Goal: Task Accomplishment & Management: Use online tool/utility

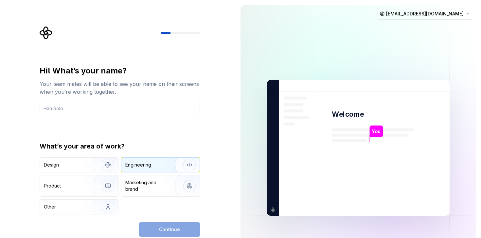
click at [176, 164] on img "button" at bounding box center [185, 165] width 42 height 44
click at [91, 114] on input "text" at bounding box center [120, 108] width 160 height 14
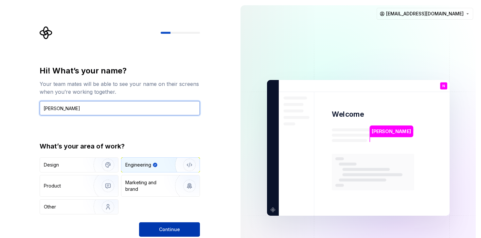
type input "Nitin Sharma"
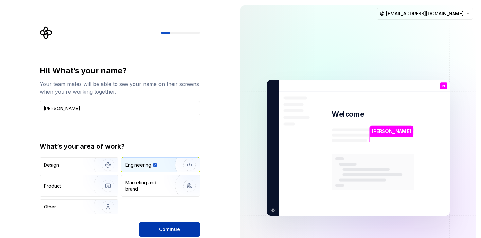
click at [172, 226] on span "Continue" at bounding box center [169, 229] width 21 height 7
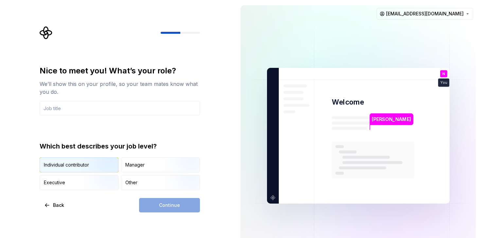
click at [91, 163] on img "button" at bounding box center [103, 173] width 42 height 44
click at [173, 200] on div "Continue" at bounding box center [169, 205] width 61 height 14
click at [78, 104] on input "text" at bounding box center [120, 108] width 160 height 14
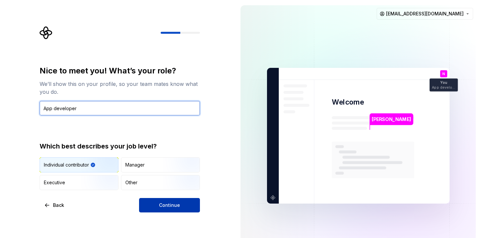
type input "App developer"
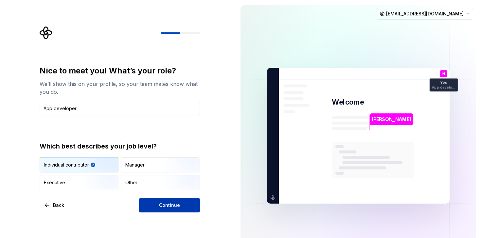
click at [180, 199] on button "Continue" at bounding box center [169, 205] width 61 height 14
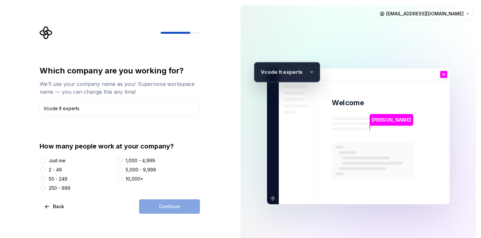
type input "Vcode It experts"
click at [45, 169] on button "2 - 49" at bounding box center [42, 169] width 5 height 5
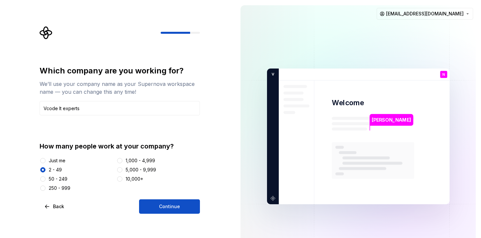
click at [45, 162] on div at bounding box center [43, 160] width 7 height 7
click at [45, 159] on button "Just me" at bounding box center [42, 160] width 5 height 5
click at [180, 205] on button "Continue" at bounding box center [169, 206] width 61 height 14
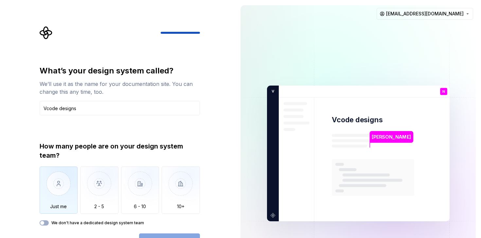
type input "Vcode designs"
click at [63, 186] on img "button" at bounding box center [59, 188] width 38 height 44
click at [44, 221] on icon "button" at bounding box center [42, 223] width 5 height 4
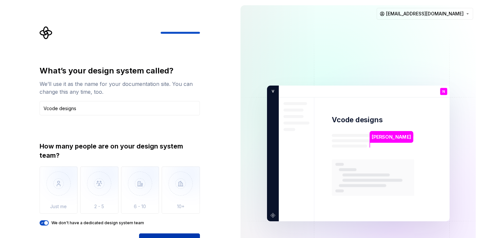
click at [166, 234] on button "Open Supernova" at bounding box center [169, 240] width 61 height 14
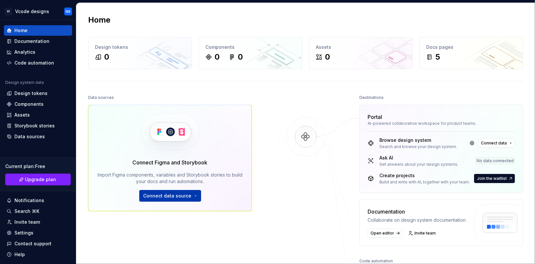
click at [183, 195] on span "Connect data source" at bounding box center [167, 196] width 48 height 7
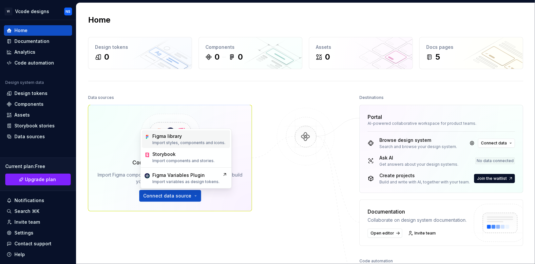
click at [184, 140] on div "Figma library Import styles, components and icons." at bounding box center [188, 139] width 73 height 12
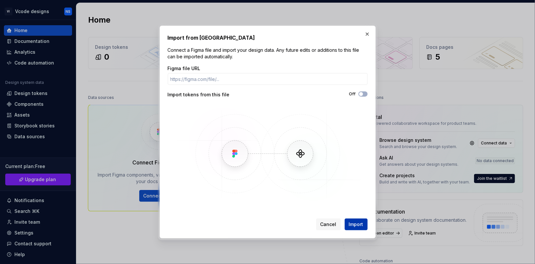
click at [362, 226] on span "Import" at bounding box center [356, 224] width 14 height 7
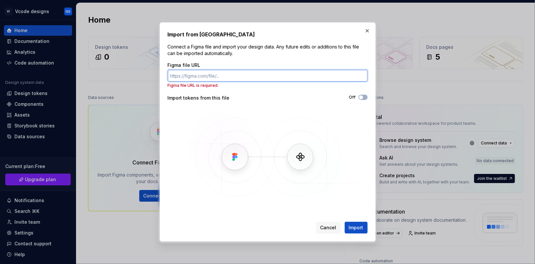
paste input "https://www.figma.com/design/7mNng0SLu2Ed9gVJRfsqAj/Insta_Inspect?node-id=0-1&p…"
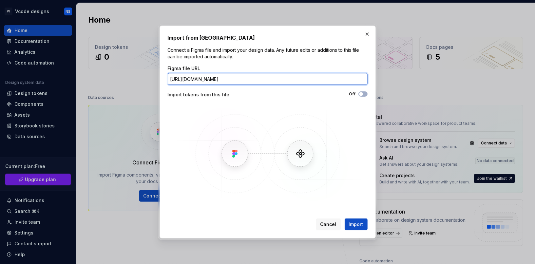
scroll to position [0, 60]
type input "https://www.figma.com/design/7mNng0SLu2Ed9gVJRfsqAj/Insta_Inspect?node-id=0-1&p…"
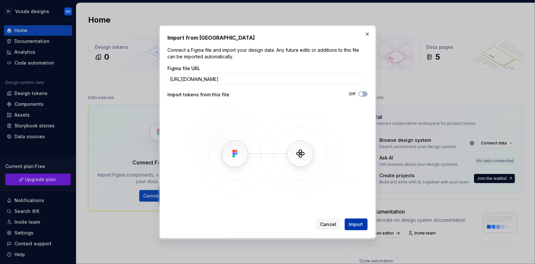
click at [357, 227] on span "Import" at bounding box center [356, 224] width 14 height 7
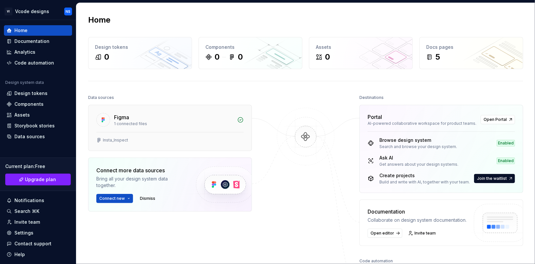
click at [118, 140] on div "Insta_Inspect" at bounding box center [115, 140] width 25 height 5
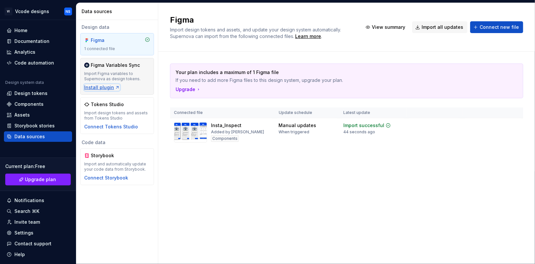
click at [104, 88] on div "Install plugin" at bounding box center [102, 87] width 36 height 7
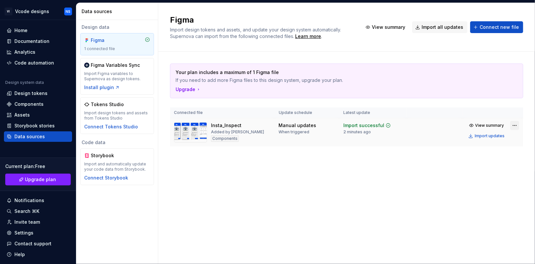
click at [514, 125] on html "VI Vcode designs NS Home Documentation Analytics Code automation Design system …" at bounding box center [267, 132] width 535 height 264
click at [364, 180] on html "VI Vcode designs NS Home Documentation Analytics Code automation Design system …" at bounding box center [267, 132] width 535 height 264
click at [404, 27] on span "View summary" at bounding box center [388, 27] width 33 height 7
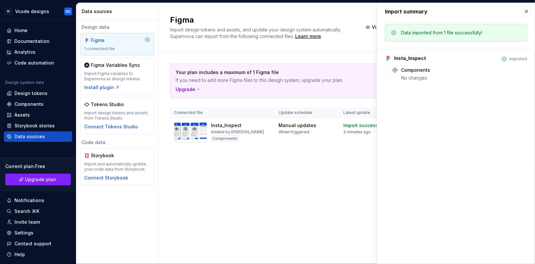
click at [338, 55] on div "Your plan includes a maximum of 1 Figma file If you need to add more Figma file…" at bounding box center [346, 112] width 353 height 120
click at [287, 138] on td "Manual updates When triggered" at bounding box center [307, 132] width 65 height 28
click at [203, 170] on div "Your plan includes a maximum of 1 Figma file If you need to add more Figma file…" at bounding box center [346, 112] width 353 height 120
click at [31, 115] on div "Assets" at bounding box center [38, 115] width 63 height 7
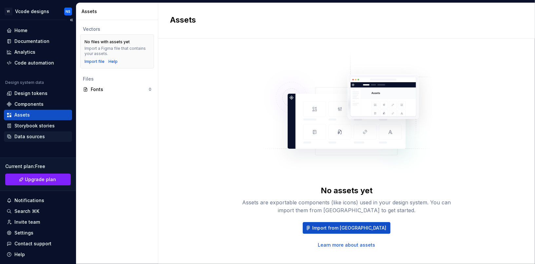
click at [32, 134] on div "Data sources" at bounding box center [29, 136] width 30 height 7
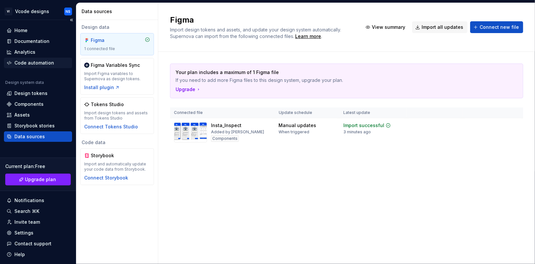
click at [33, 62] on div "Code automation" at bounding box center [34, 63] width 40 height 7
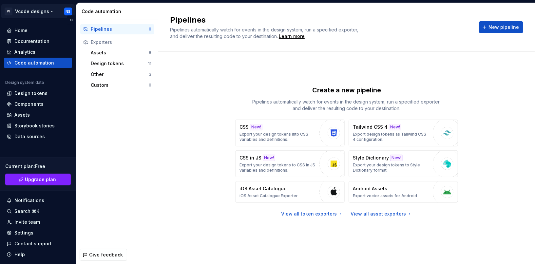
click at [45, 9] on html "VI Vcode designs NS Home Documentation Analytics Code automation Design system …" at bounding box center [267, 132] width 535 height 264
click at [174, 140] on html "VI Vcode designs NS Home Documentation Analytics Code automation Design system …" at bounding box center [267, 132] width 535 height 264
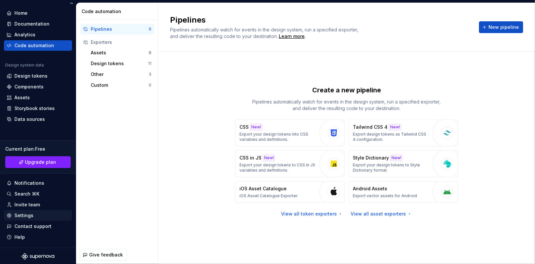
click at [30, 215] on div "Settings" at bounding box center [23, 215] width 19 height 7
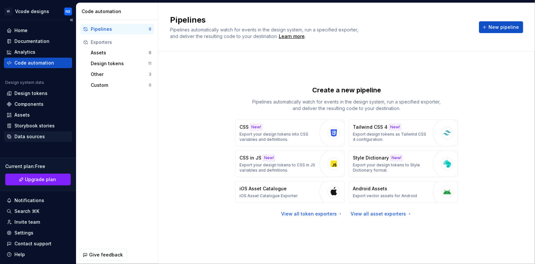
click at [32, 132] on div "Data sources" at bounding box center [38, 136] width 68 height 10
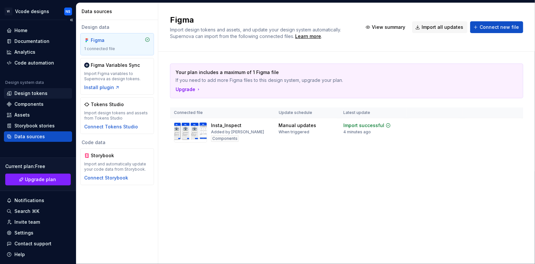
click at [38, 89] on div "Design tokens" at bounding box center [38, 93] width 68 height 10
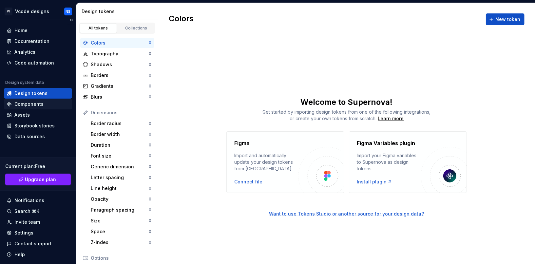
click at [35, 103] on div "Components" at bounding box center [28, 104] width 29 height 7
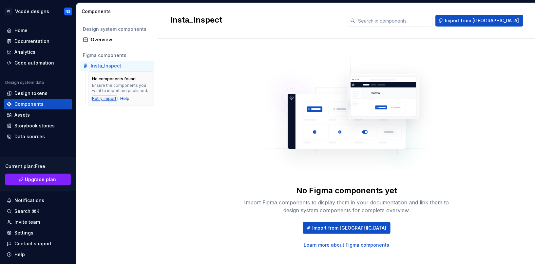
click at [104, 99] on div "Retry import" at bounding box center [104, 98] width 24 height 5
click at [26, 116] on div "Assets" at bounding box center [21, 115] width 15 height 7
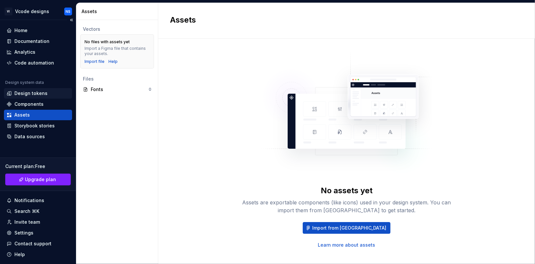
click at [35, 95] on div "Design tokens" at bounding box center [30, 93] width 33 height 7
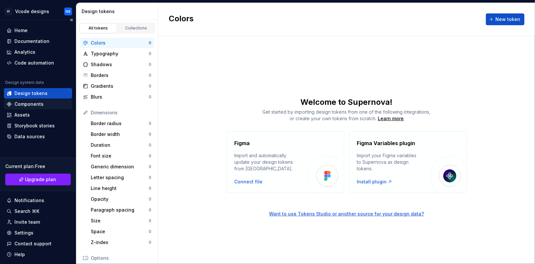
click at [35, 106] on div "Components" at bounding box center [28, 104] width 29 height 7
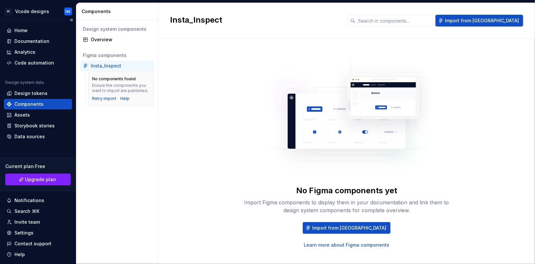
click at [24, 109] on div "Design system data Design tokens Components Assets Storybook stories Data sourc…" at bounding box center [38, 111] width 68 height 62
click at [23, 113] on div "Assets" at bounding box center [21, 115] width 15 height 7
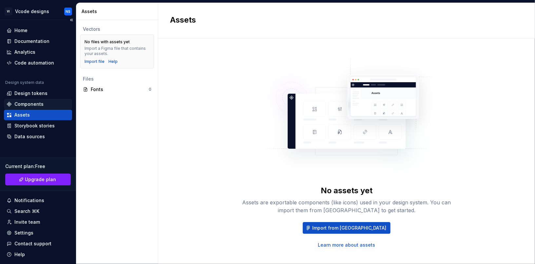
click at [43, 101] on div "Components" at bounding box center [38, 104] width 63 height 7
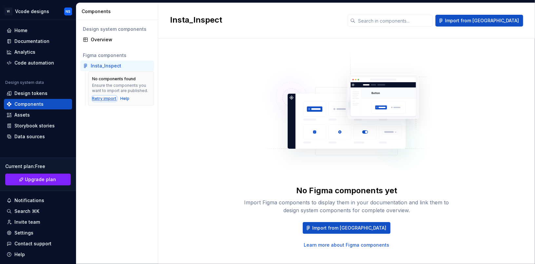
click at [101, 99] on div "Retry import" at bounding box center [104, 98] width 24 height 5
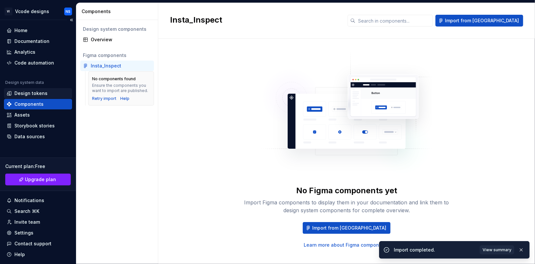
click at [40, 91] on div "Design tokens" at bounding box center [30, 93] width 33 height 7
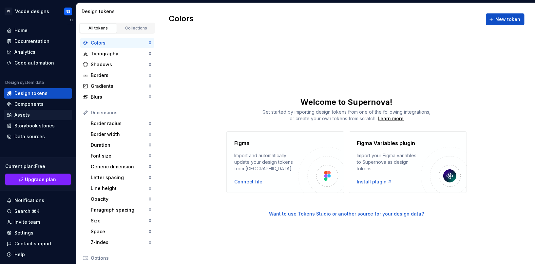
click at [27, 112] on div "Assets" at bounding box center [21, 115] width 15 height 7
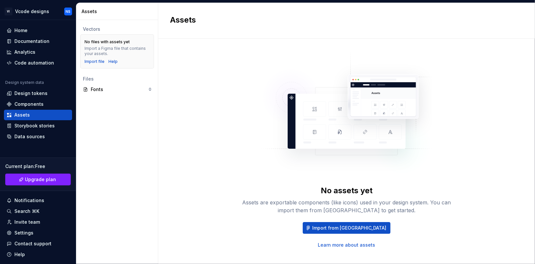
scroll to position [9, 0]
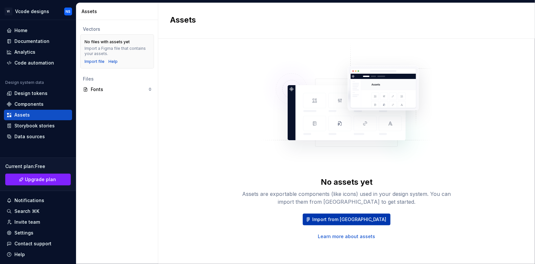
click at [336, 219] on span "Import from [GEOGRAPHIC_DATA]" at bounding box center [349, 219] width 74 height 7
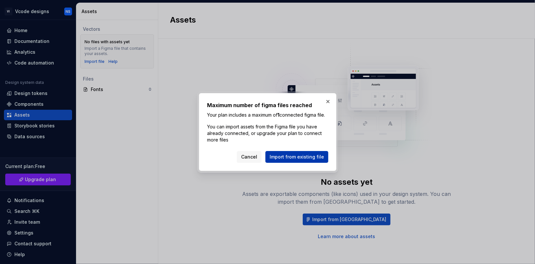
click at [310, 160] on span "Import from existing file" at bounding box center [297, 157] width 54 height 7
